Goal: Find specific page/section: Find specific page/section

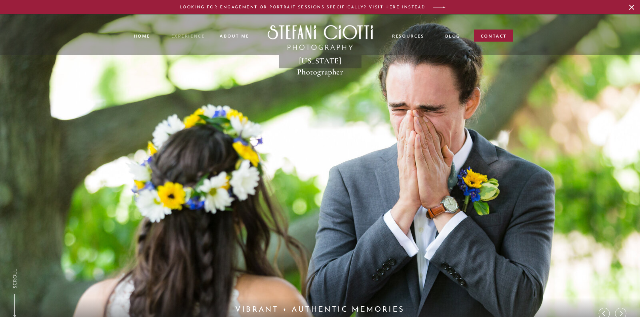
click at [194, 33] on nav "experience" at bounding box center [187, 35] width 33 height 5
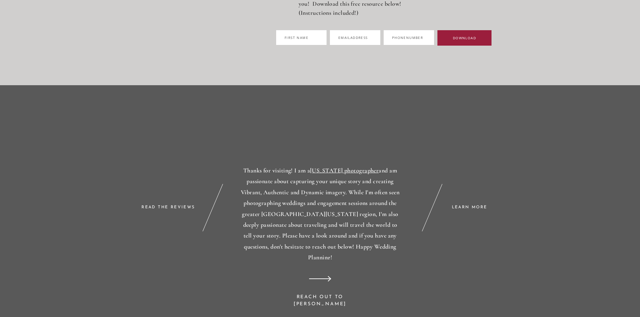
scroll to position [4622, 0]
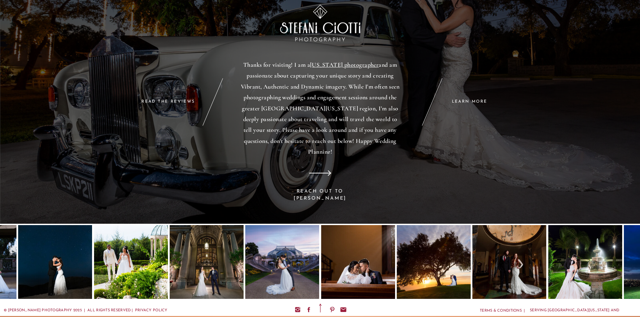
click at [77, 269] on div at bounding box center [55, 262] width 74 height 74
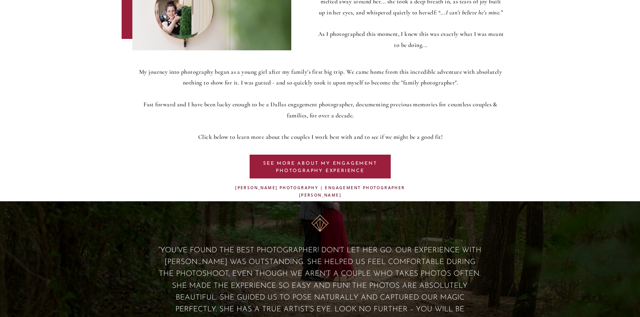
scroll to position [403, 0]
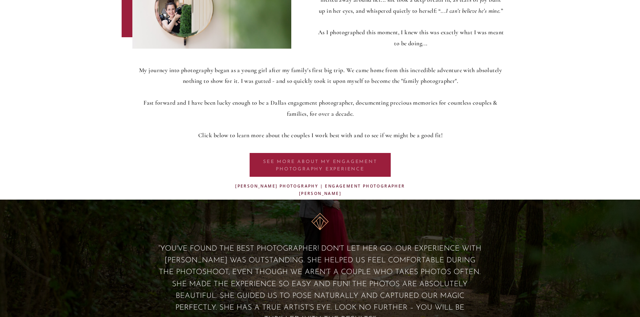
click at [352, 162] on p "SEE MORE ABOUT my ENGAGEMENT PHOTOGRAPHY EXPERIENCE" at bounding box center [320, 164] width 126 height 13
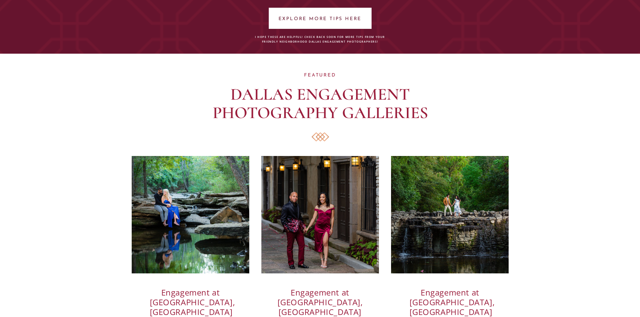
scroll to position [3817, 0]
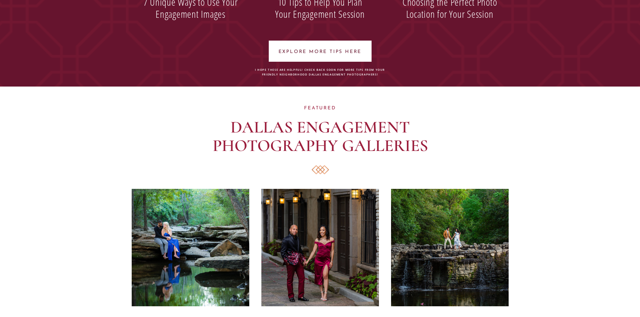
click at [200, 222] on div at bounding box center [190, 247] width 117 height 117
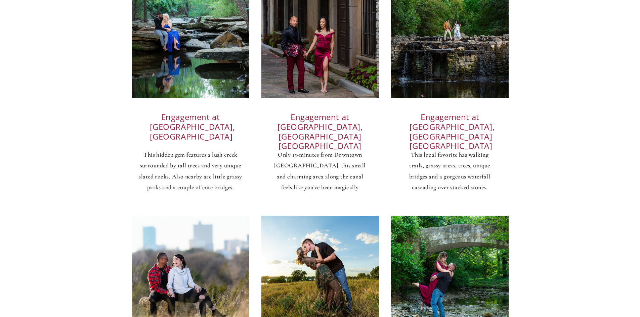
scroll to position [4018, 0]
